Goal: Task Accomplishment & Management: Use online tool/utility

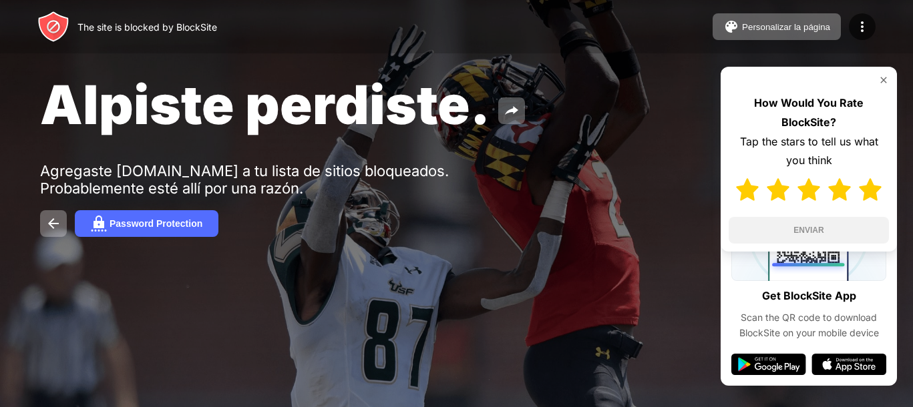
click at [872, 192] on img at bounding box center [870, 189] width 23 height 23
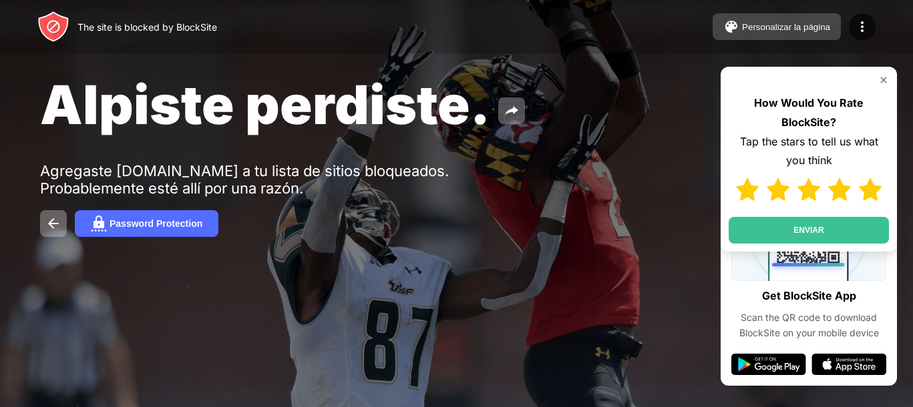
click at [773, 31] on div "Personalizar la página" at bounding box center [786, 27] width 88 height 10
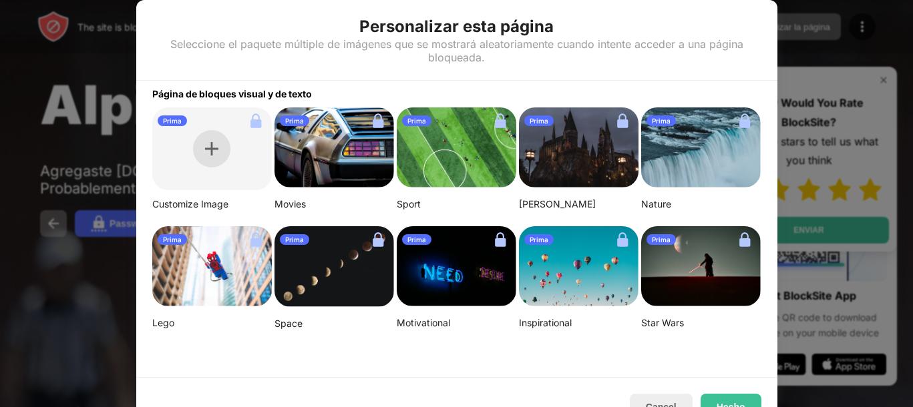
click at [200, 162] on div at bounding box center [211, 148] width 37 height 37
